Goal: Check status: Check status

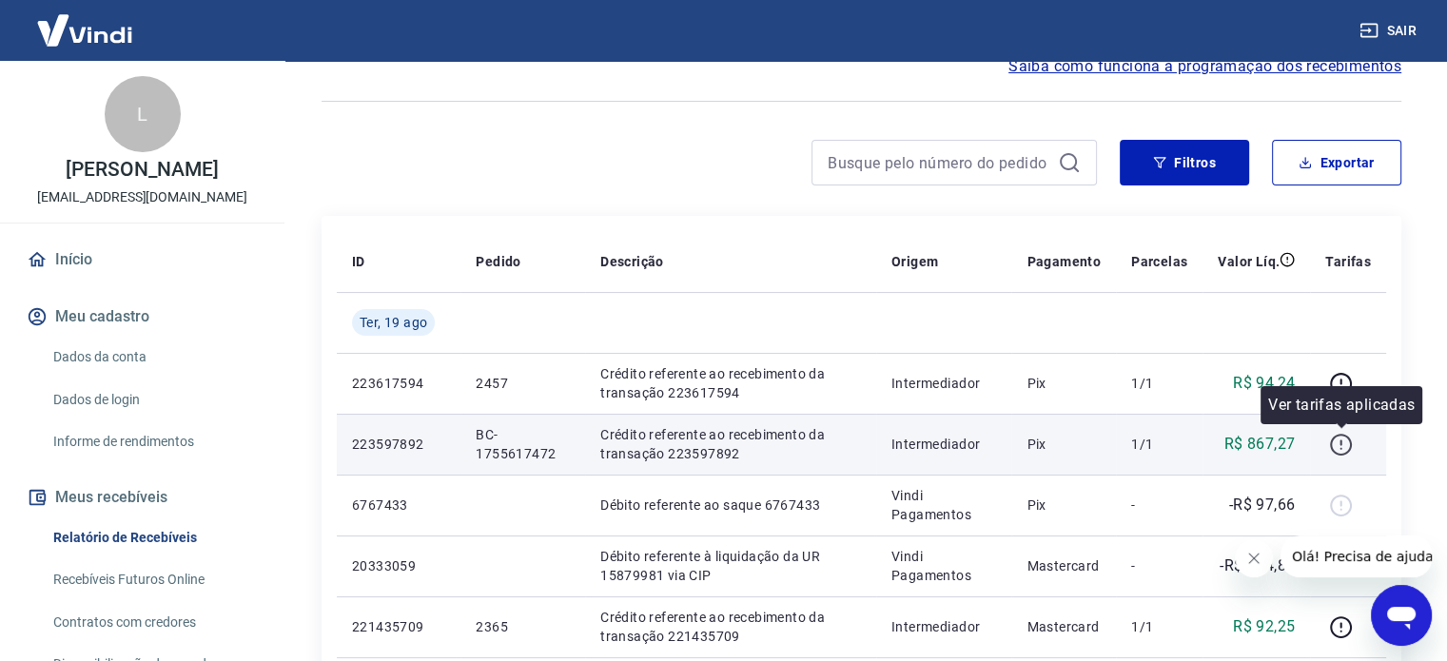
click at [1342, 447] on icon "button" at bounding box center [1341, 448] width 2 height 2
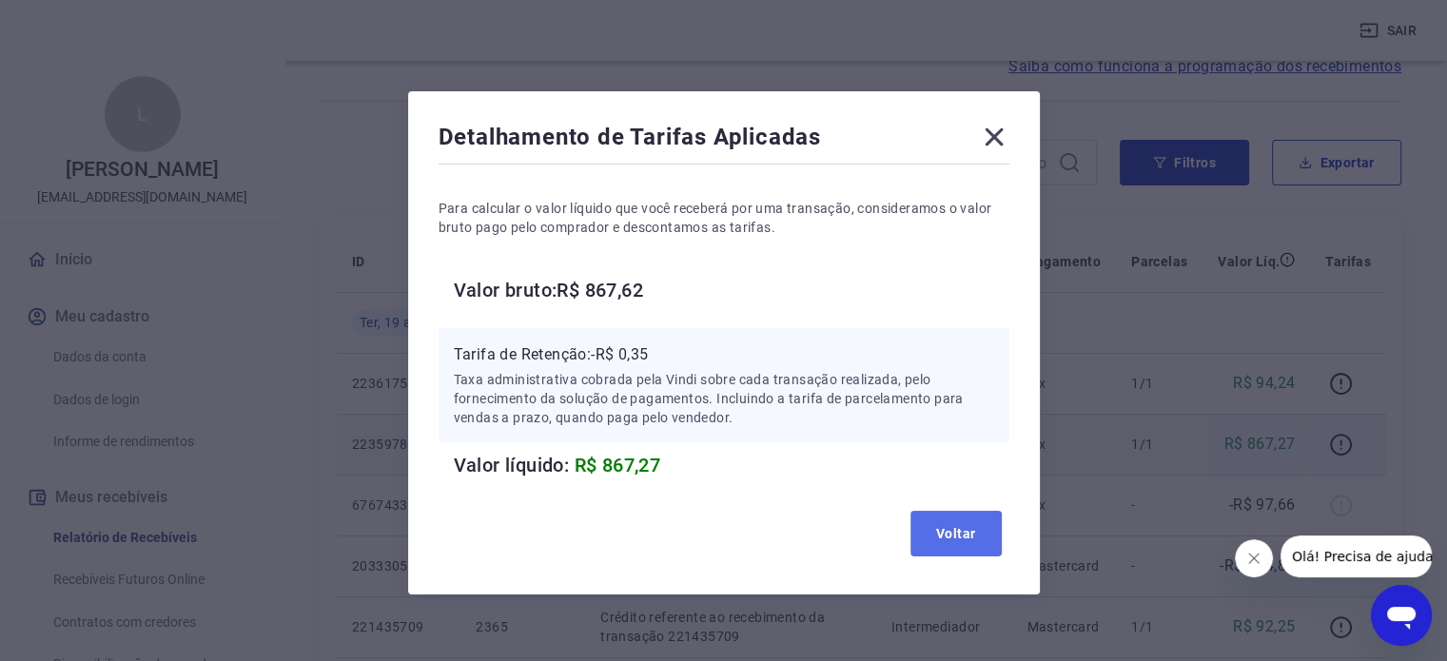
click at [971, 542] on button "Voltar" at bounding box center [956, 534] width 91 height 46
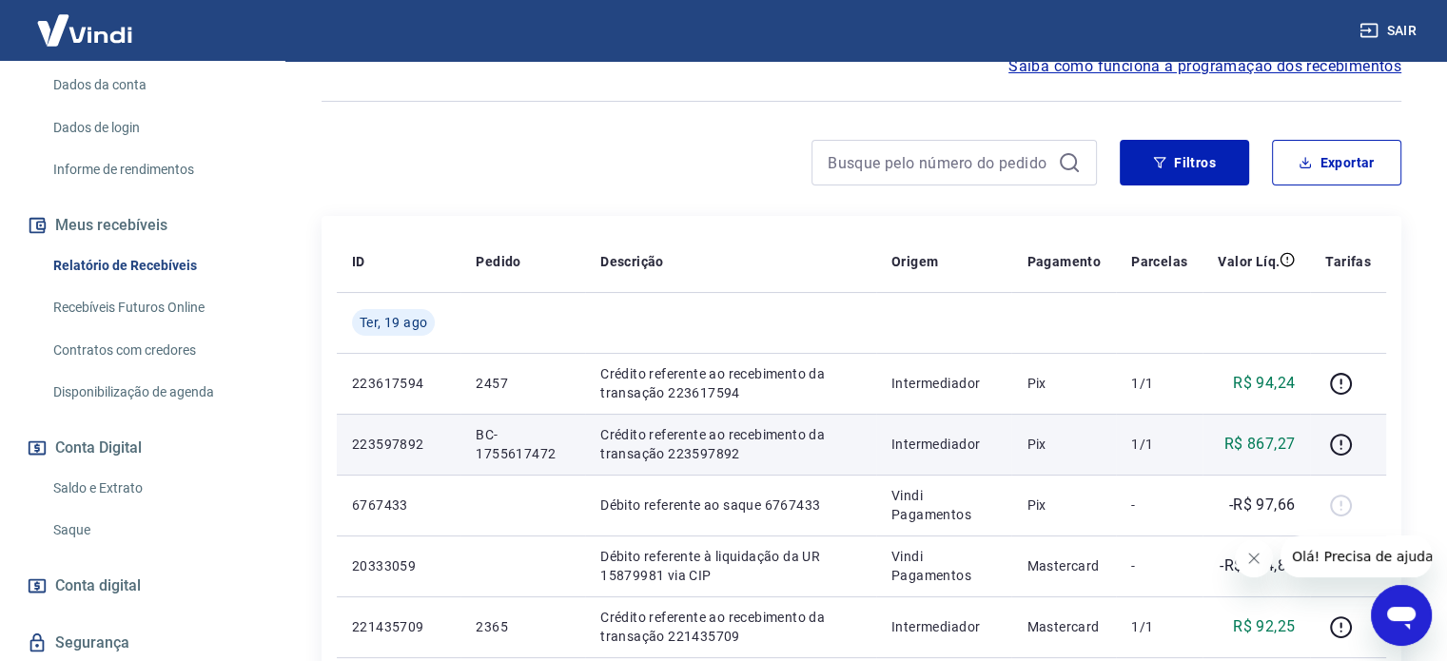
scroll to position [331, 0]
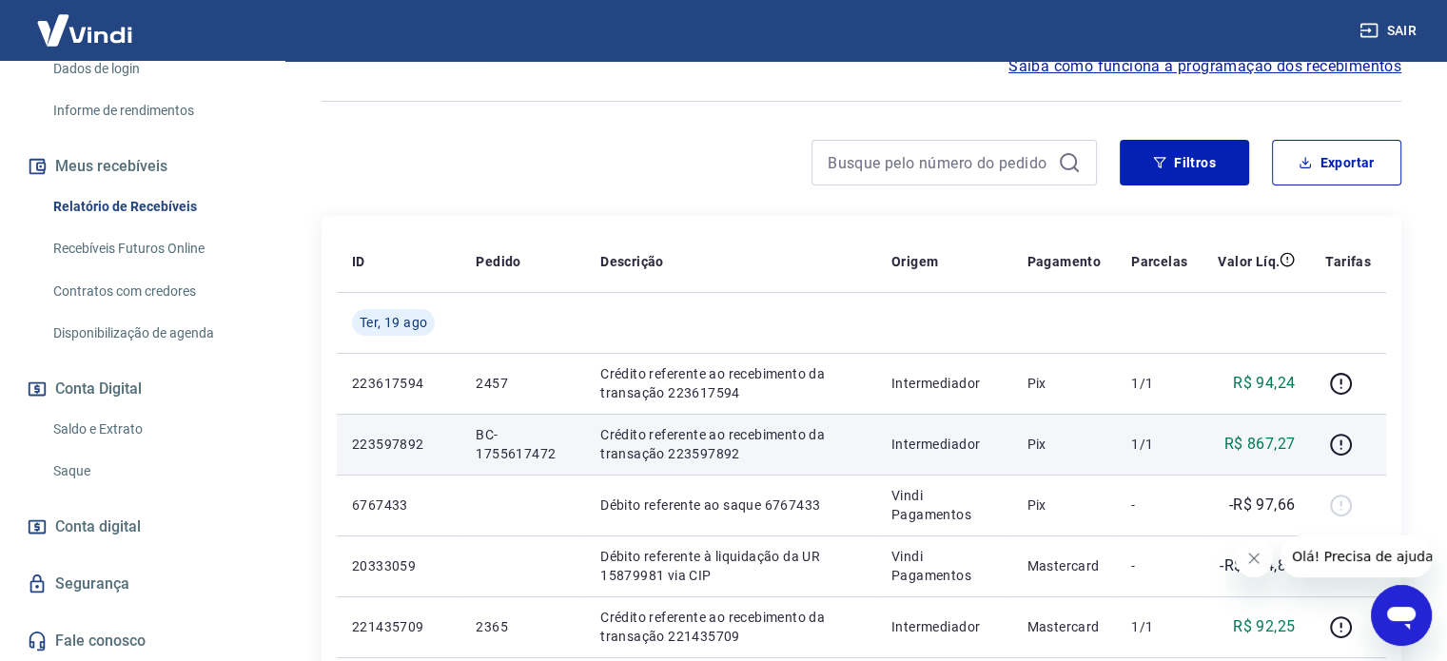
click at [185, 520] on link "Conta digital" at bounding box center [142, 527] width 239 height 42
